Goal: Task Accomplishment & Management: Use online tool/utility

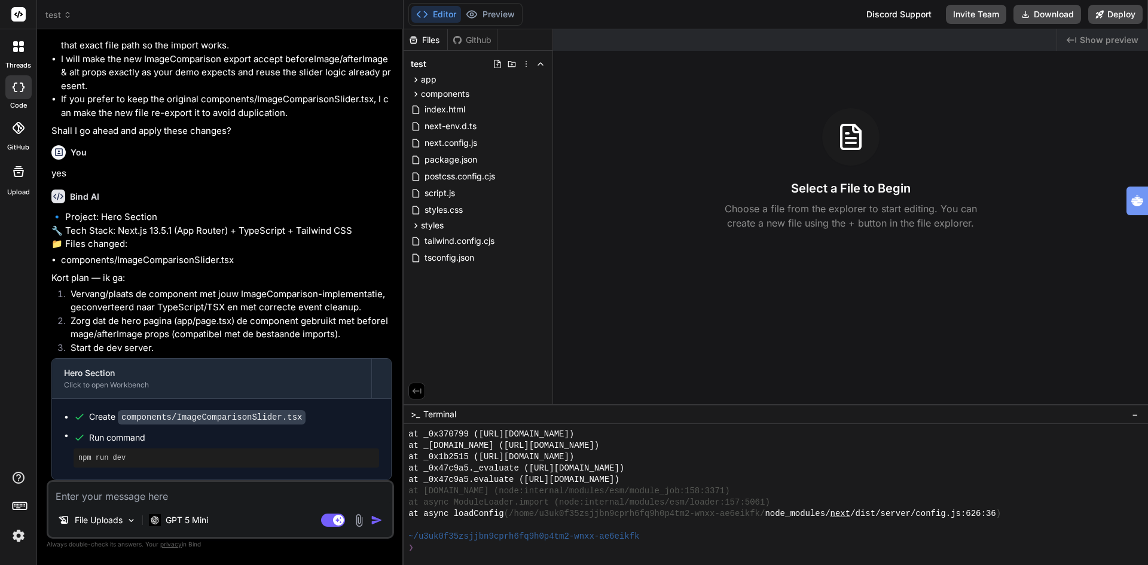
scroll to position [2502, 0]
click at [496, 63] on icon at bounding box center [498, 64] width 10 height 10
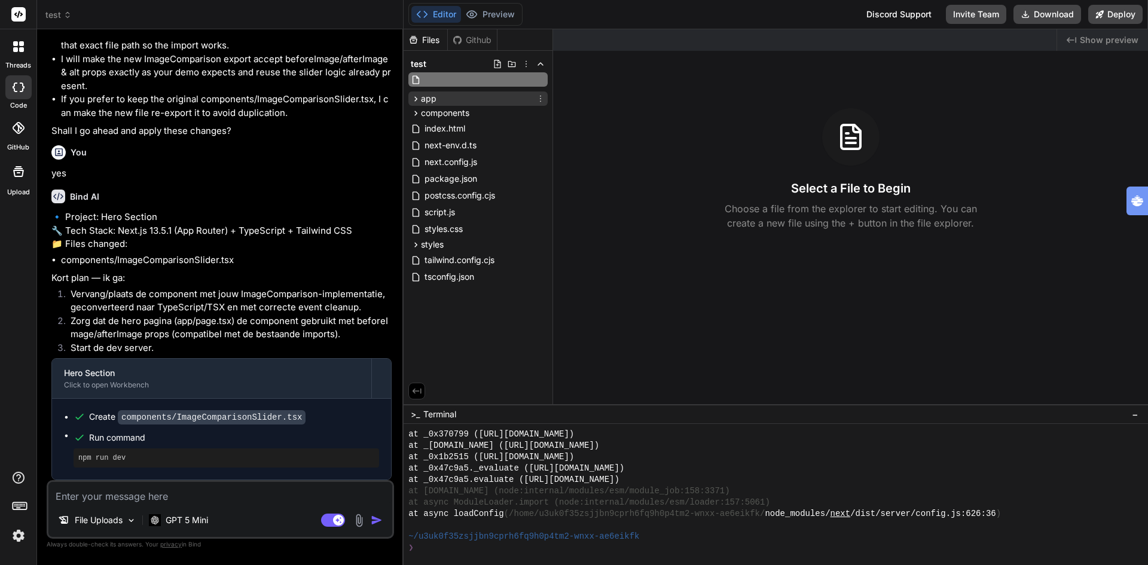
click at [514, 102] on div "app" at bounding box center [477, 98] width 139 height 14
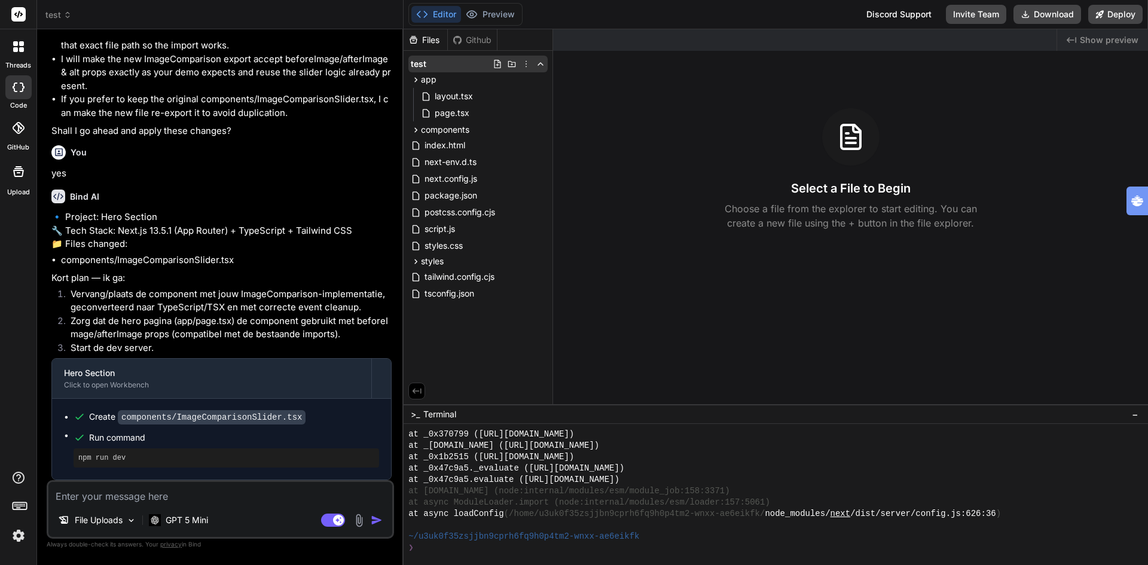
click at [511, 66] on icon at bounding box center [512, 64] width 10 height 10
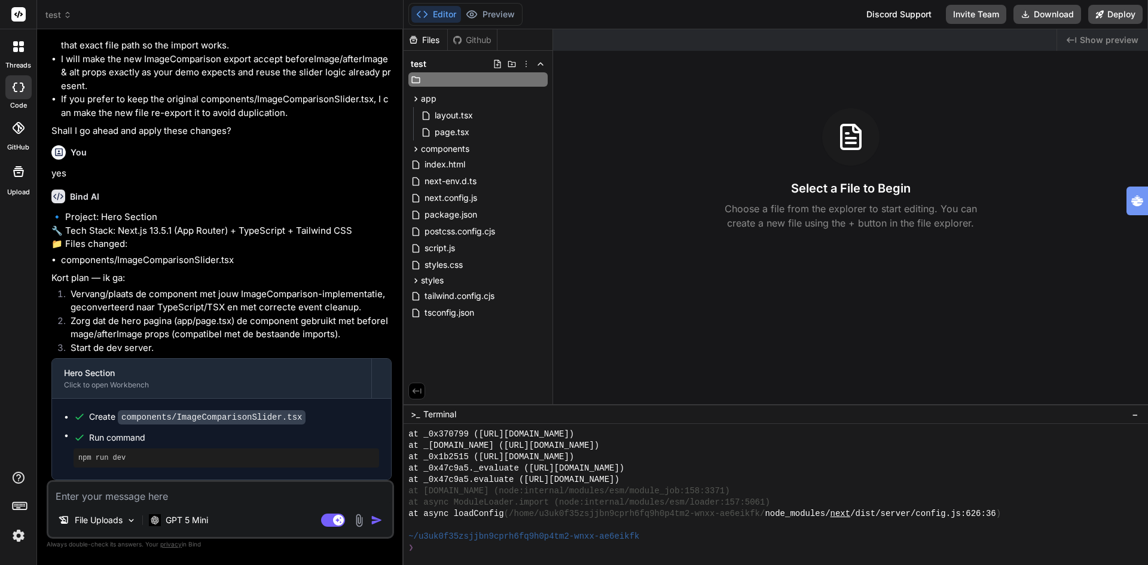
click at [511, 66] on icon at bounding box center [512, 64] width 10 height 10
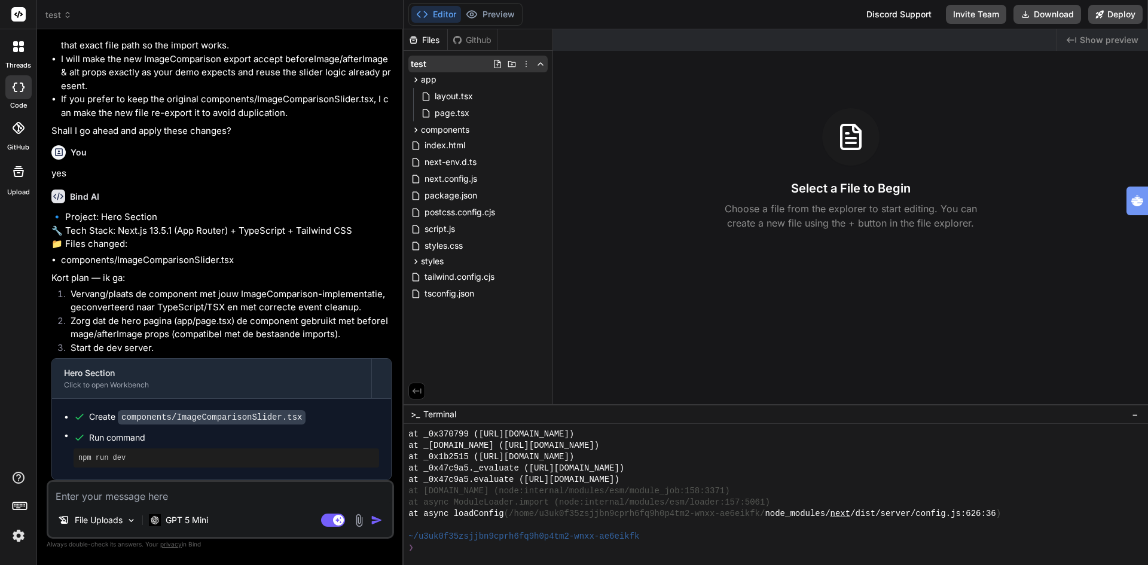
click at [527, 63] on icon at bounding box center [526, 64] width 10 height 10
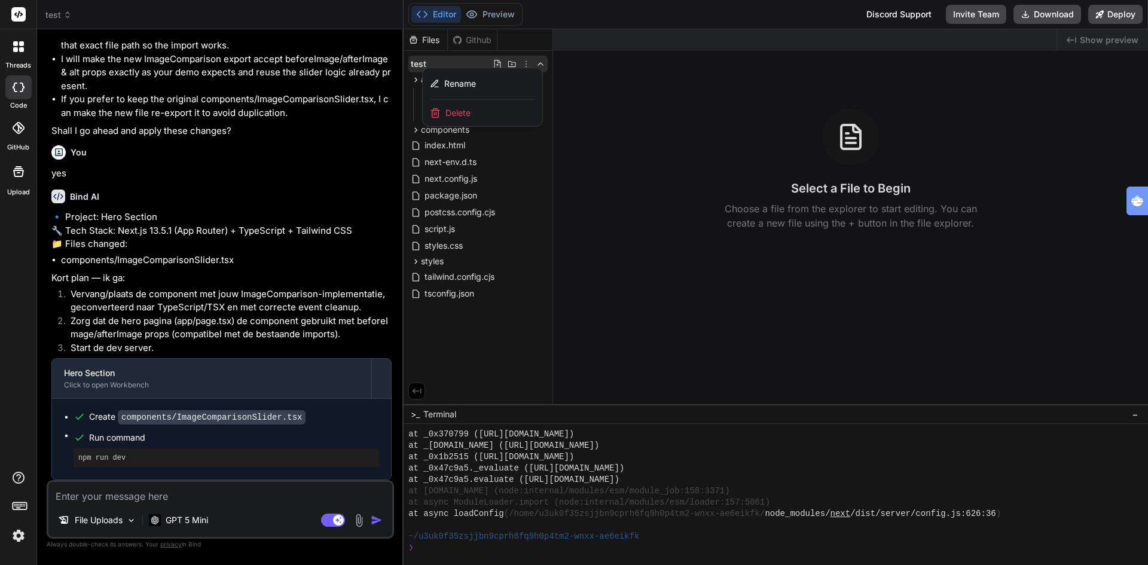
click at [497, 320] on div at bounding box center [776, 297] width 744 height 536
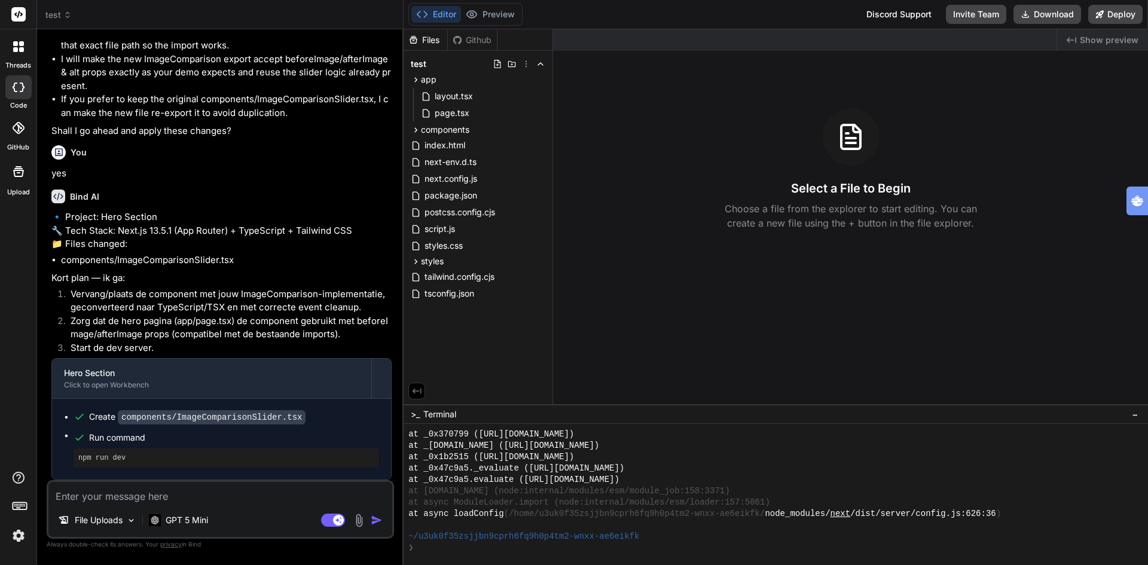
click at [479, 339] on div "Files Github test app layout.tsx page.tsx components ImageComparisonSlider.tsx …" at bounding box center [478, 216] width 149 height 375
click at [497, 63] on icon at bounding box center [498, 64] width 10 height 10
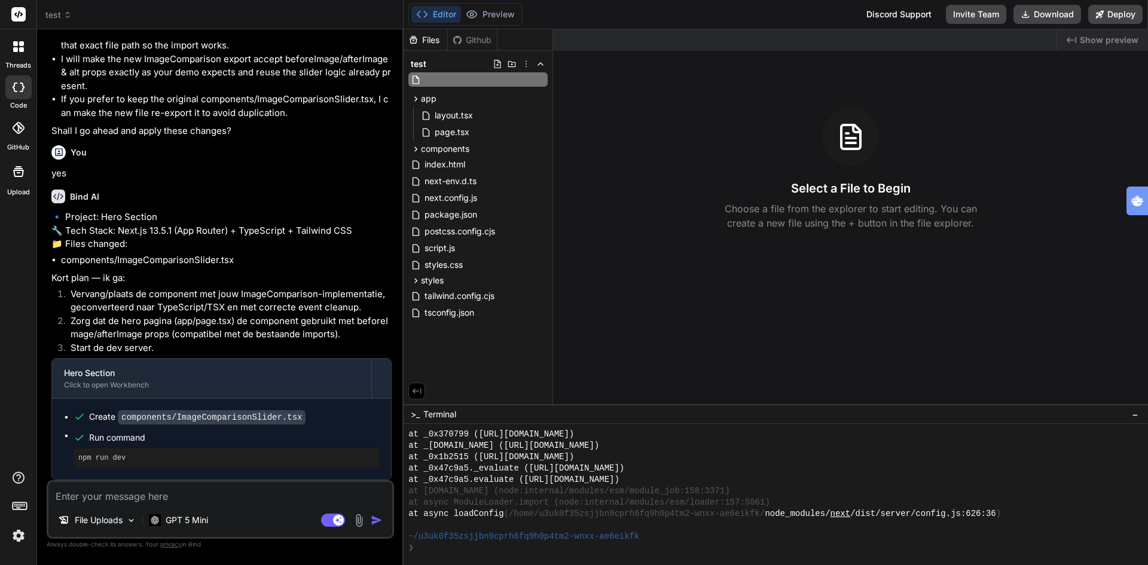
click at [465, 78] on input "text" at bounding box center [488, 79] width 131 height 14
click at [435, 342] on div "Files Github test app layout.tsx page.tsx components ImageComparisonSlider.tsx …" at bounding box center [478, 216] width 149 height 375
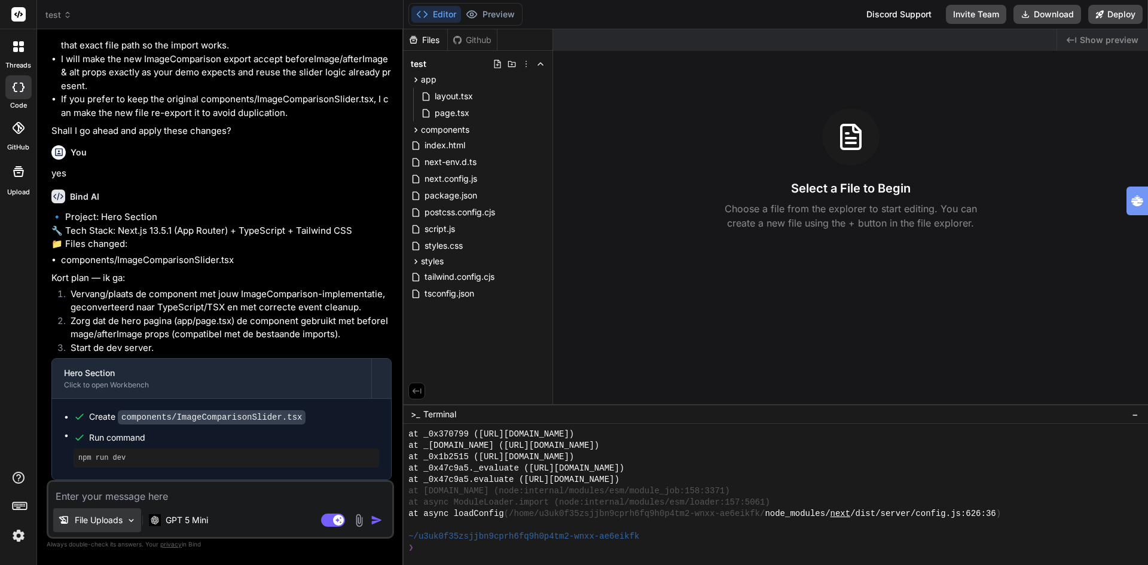
click at [92, 524] on p "File Uploads" at bounding box center [99, 520] width 48 height 12
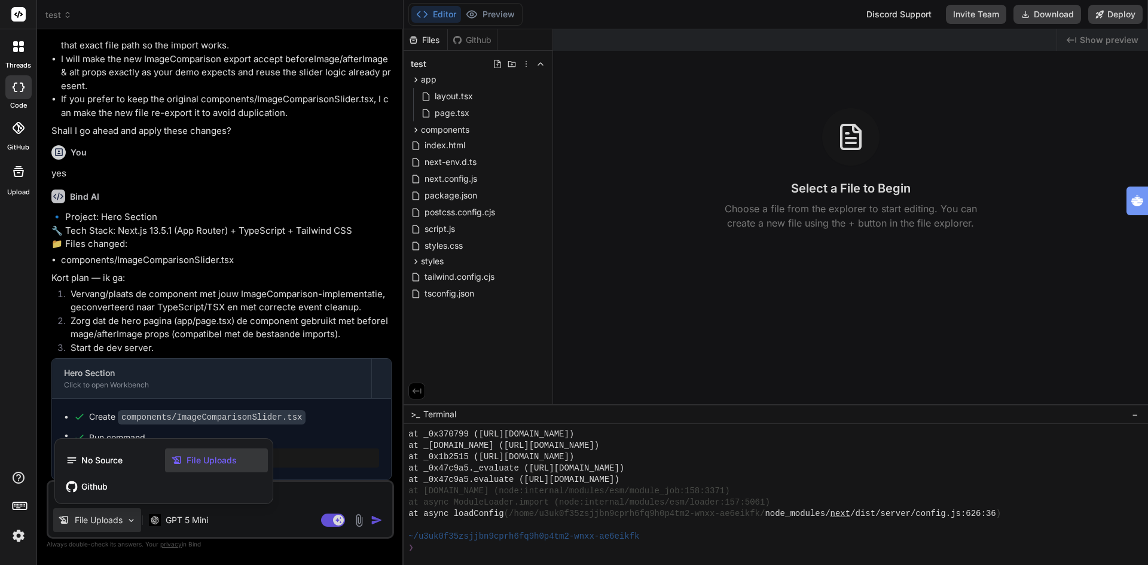
click at [221, 454] on span "File Uploads" at bounding box center [212, 460] width 50 height 12
type textarea "x"
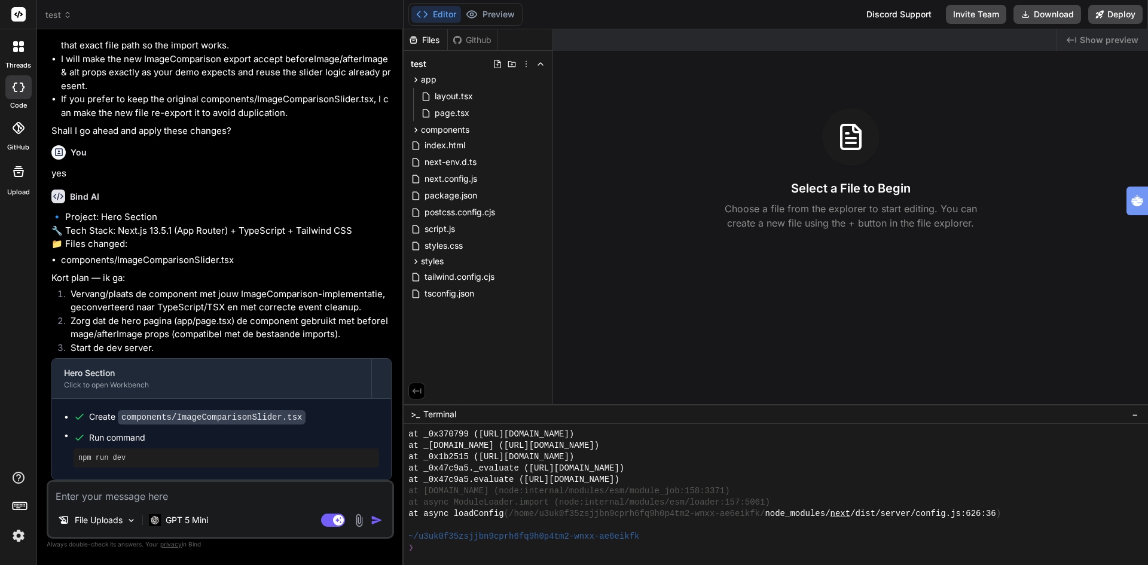
drag, startPoint x: 468, startPoint y: 346, endPoint x: 440, endPoint y: 341, distance: 27.9
click at [440, 341] on div "Files Github test app layout.tsx page.tsx components ImageComparisonSlider.tsx …" at bounding box center [478, 216] width 149 height 375
click at [525, 66] on icon at bounding box center [526, 64] width 10 height 10
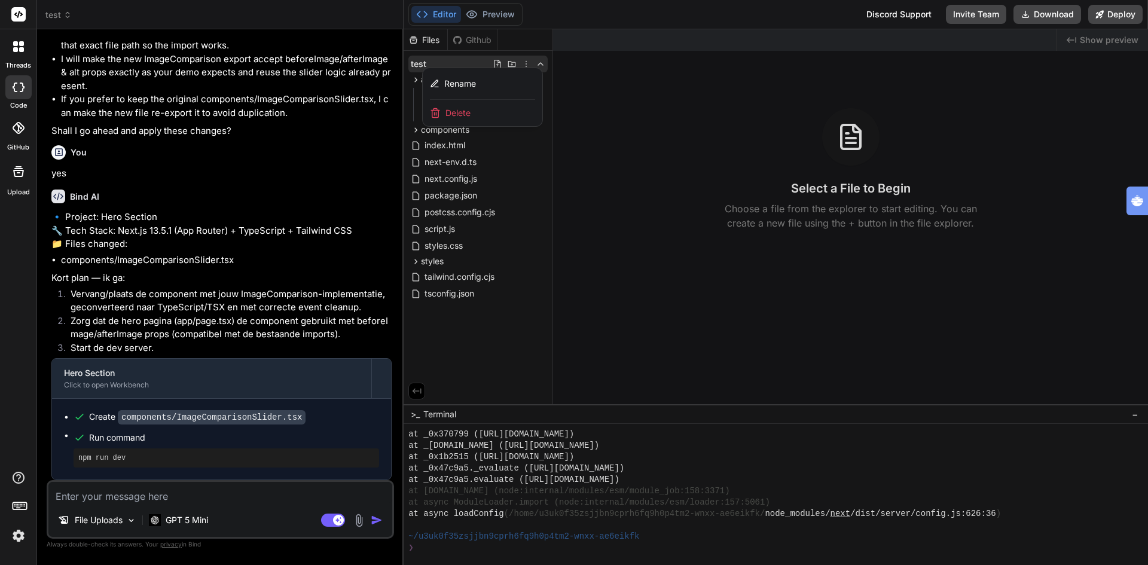
click at [595, 132] on div at bounding box center [776, 297] width 744 height 536
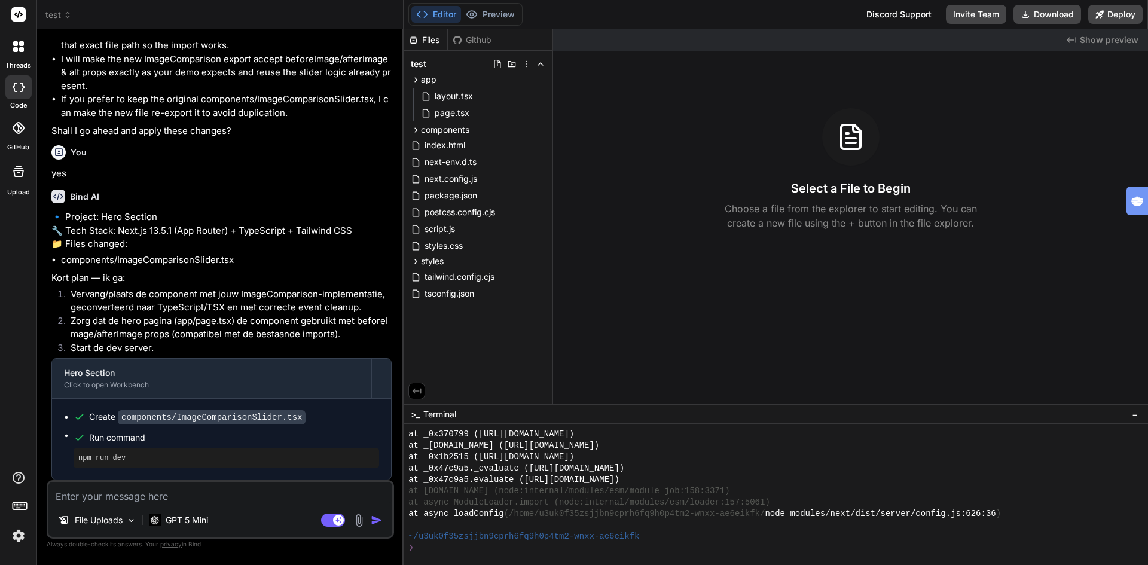
click at [470, 340] on div "Files Github test app layout.tsx page.tsx components ImageComparisonSlider.tsx …" at bounding box center [478, 216] width 149 height 375
click at [497, 66] on icon at bounding box center [498, 64] width 10 height 10
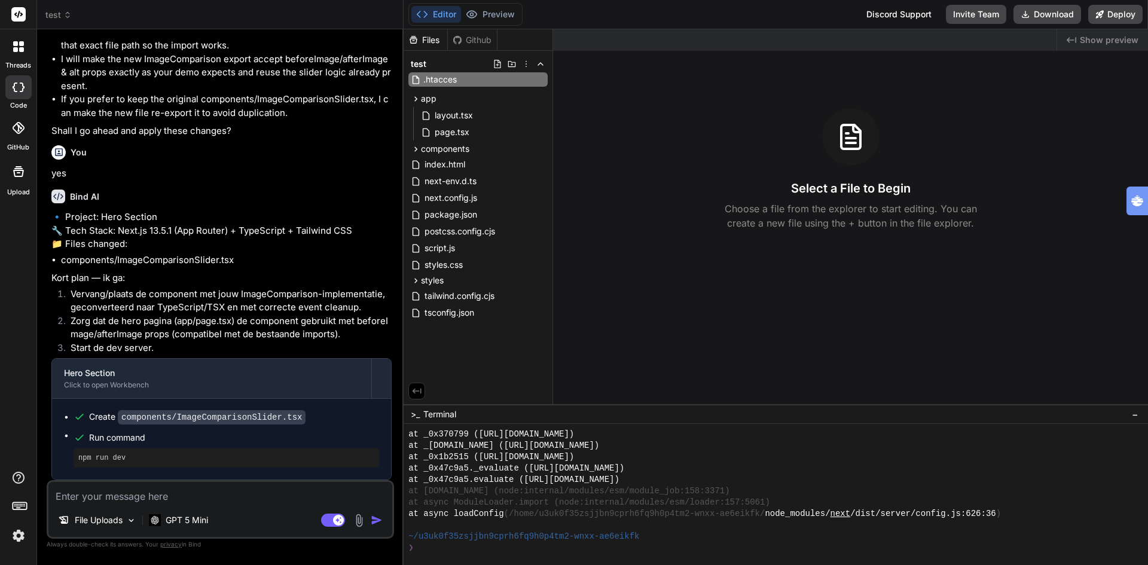
type input ".htaccess"
type textarea "x"
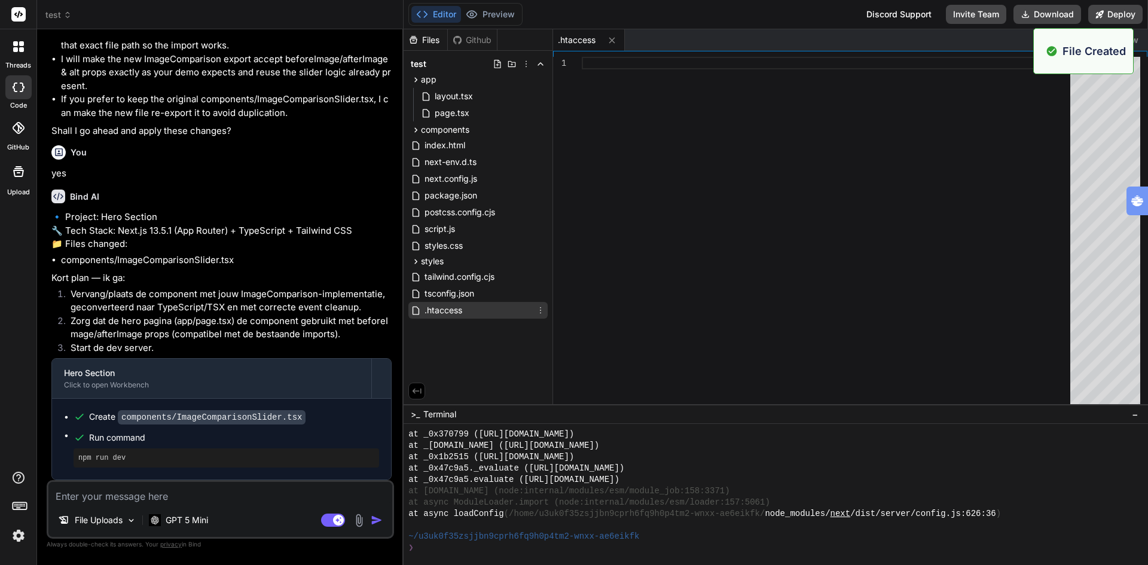
click at [490, 310] on div ".htaccess" at bounding box center [477, 310] width 139 height 17
click at [777, 216] on div at bounding box center [830, 233] width 496 height 353
type textarea "ExpiresByType application/x-shockwave-flash "access 1 month" ExpiresByType imag…"
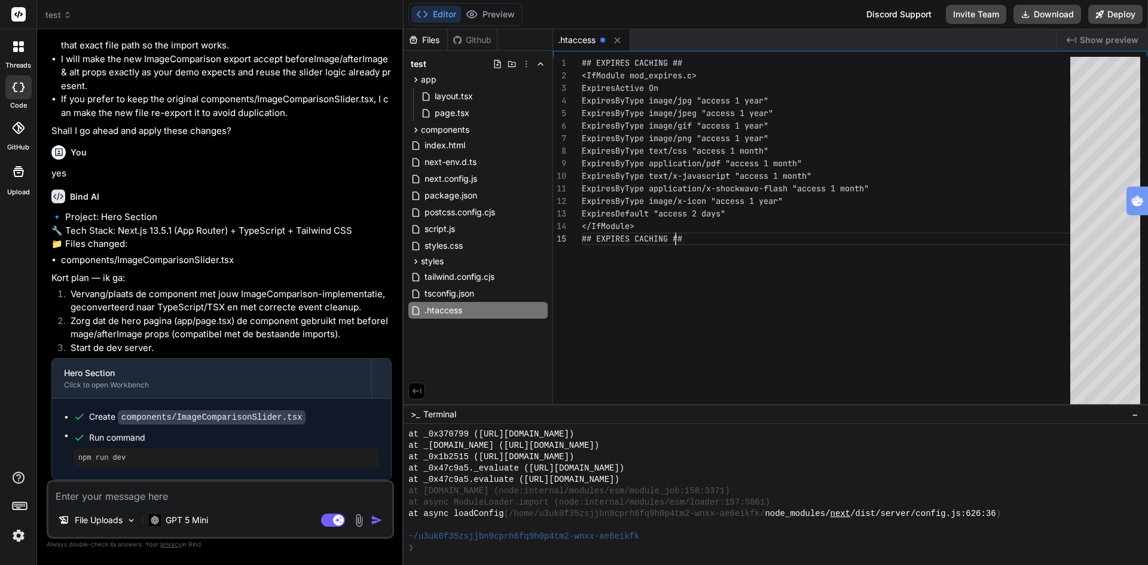
type textarea "x"
click at [744, 282] on div "## EXPIRES CACHING ## <IfModule mod_expires.c> ExpiresActive On ExpiresByType i…" at bounding box center [830, 233] width 496 height 353
click at [435, 383] on div "Files Github test app layout.tsx page.tsx components ImageComparisonSlider.tsx …" at bounding box center [478, 216] width 149 height 375
click at [497, 365] on div "Files Github test app layout.tsx page.tsx components ImageComparisonSlider.tsx …" at bounding box center [478, 216] width 149 height 375
click at [847, 314] on div "## EXPIRES CACHING ## <IfModule mod_expires.c> ExpiresActive On ExpiresByType i…" at bounding box center [830, 233] width 496 height 353
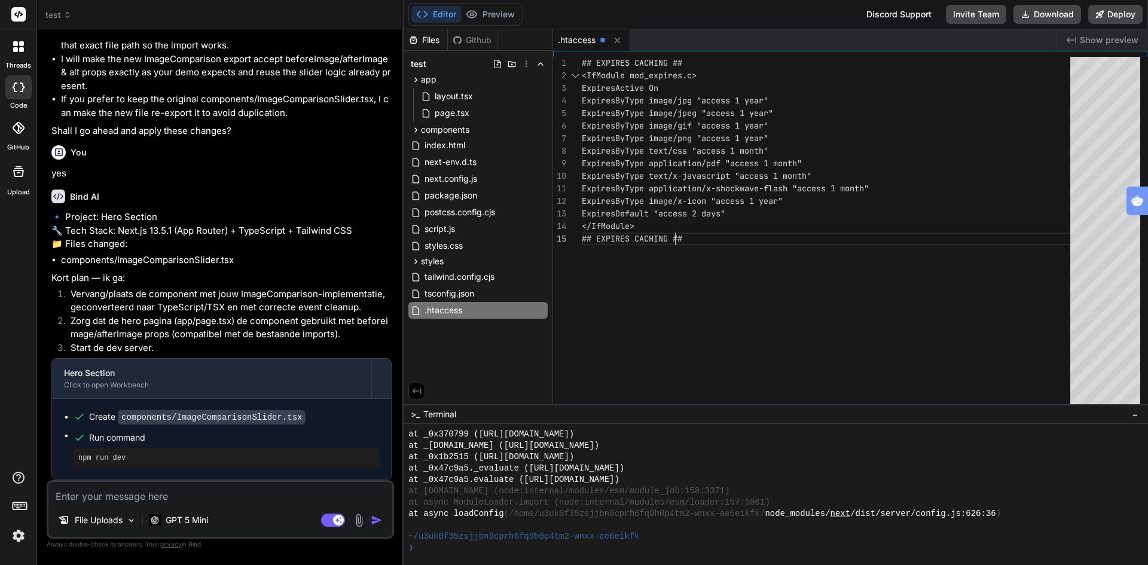
click at [507, 344] on div "Files Github test app layout.tsx page.tsx components ImageComparisonSlider.tsx …" at bounding box center [478, 216] width 149 height 375
click at [539, 313] on icon at bounding box center [541, 310] width 10 height 10
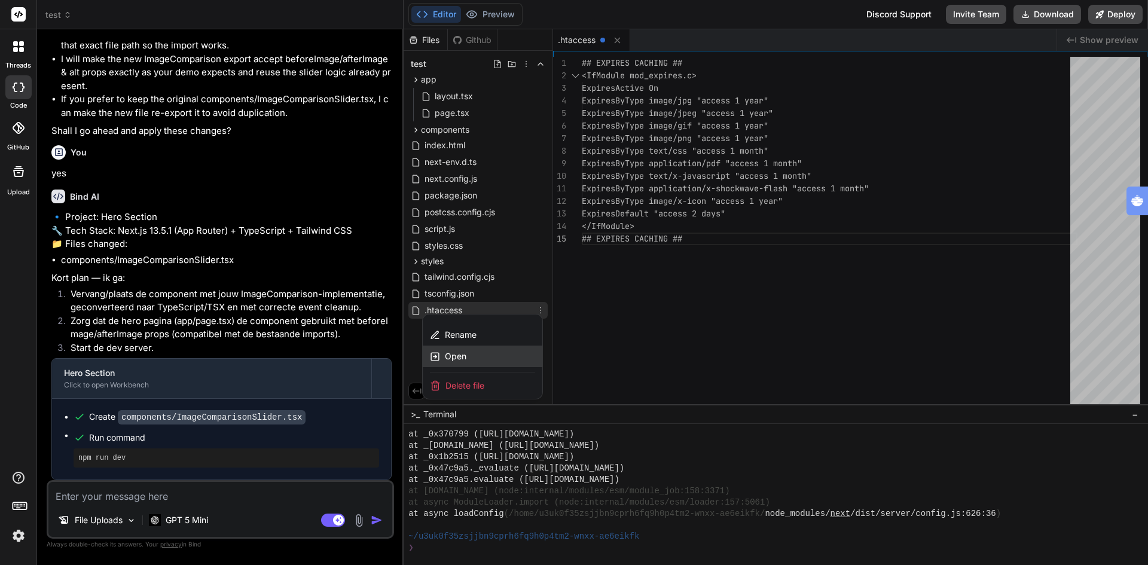
click at [447, 355] on span "Open" at bounding box center [456, 356] width 22 height 12
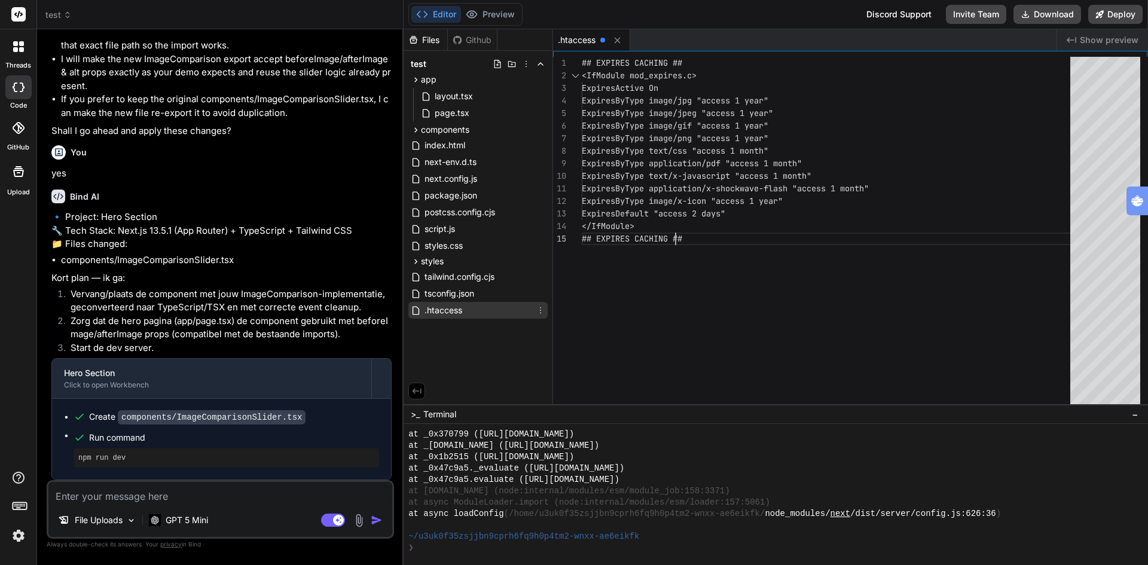
click at [749, 318] on div "## EXPIRES CACHING ## <IfModule mod_expires.c> ExpiresActive On ExpiresByType i…" at bounding box center [830, 233] width 496 height 353
